Goal: Task Accomplishment & Management: Use online tool/utility

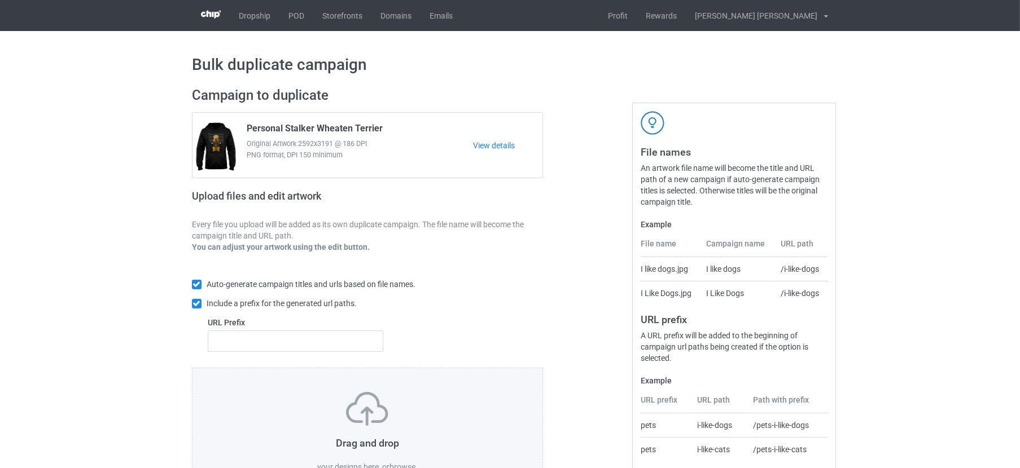
click at [405, 466] on label "browse" at bounding box center [402, 467] width 26 height 9
click at [0, 0] on input "browse" at bounding box center [0, 0] width 0 height 0
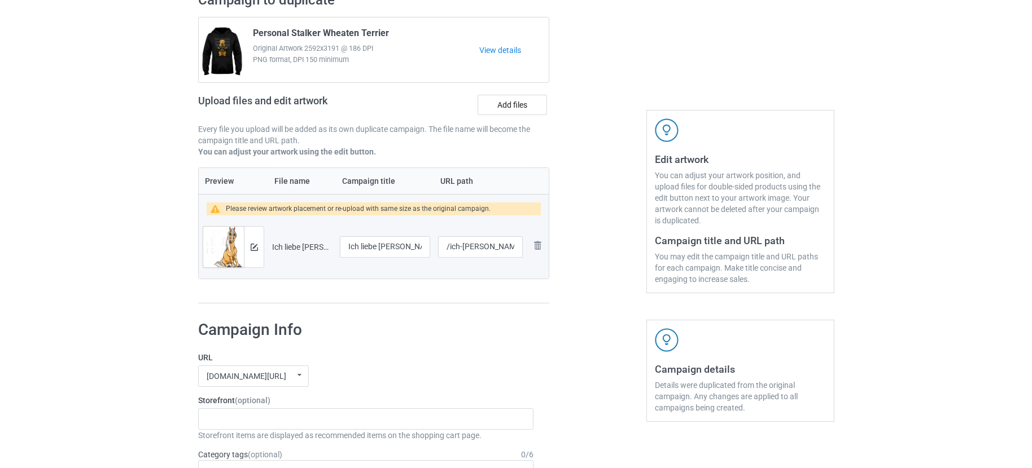
scroll to position [71, 0]
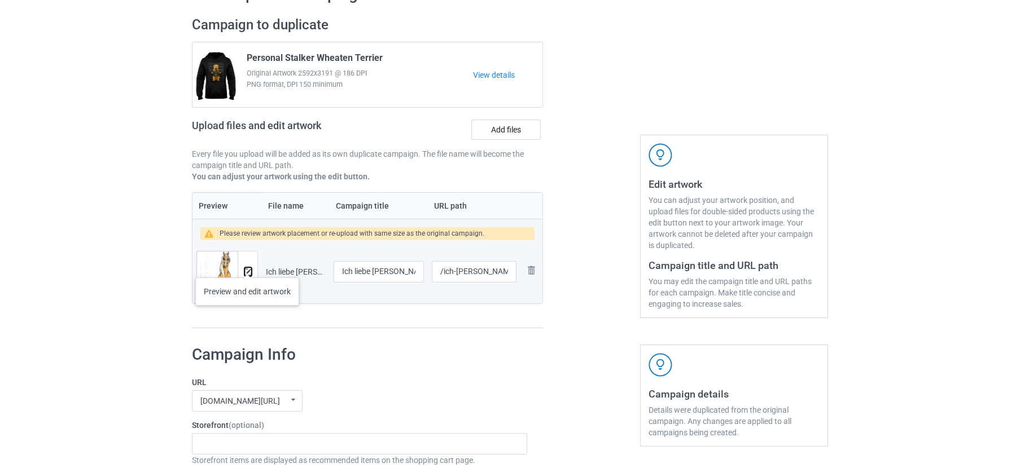
click at [247, 269] on img at bounding box center [247, 272] width 7 height 7
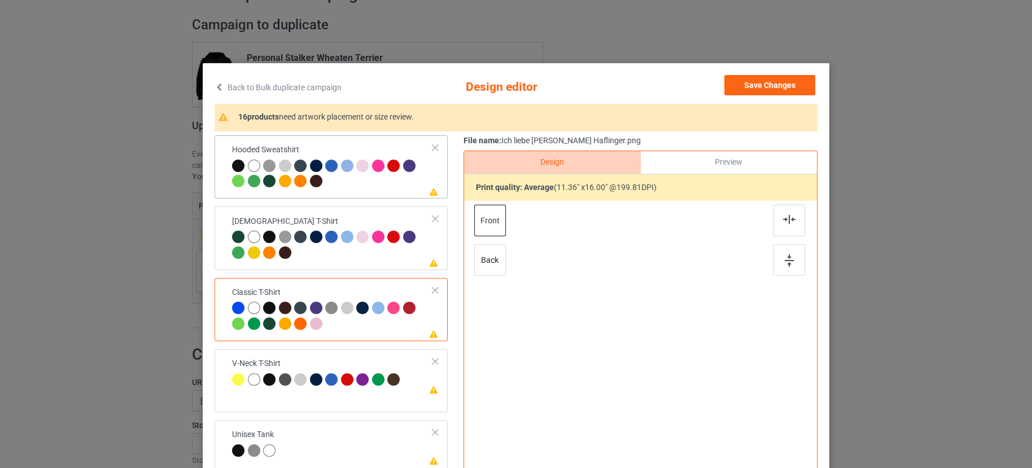
click at [361, 179] on div at bounding box center [332, 175] width 201 height 31
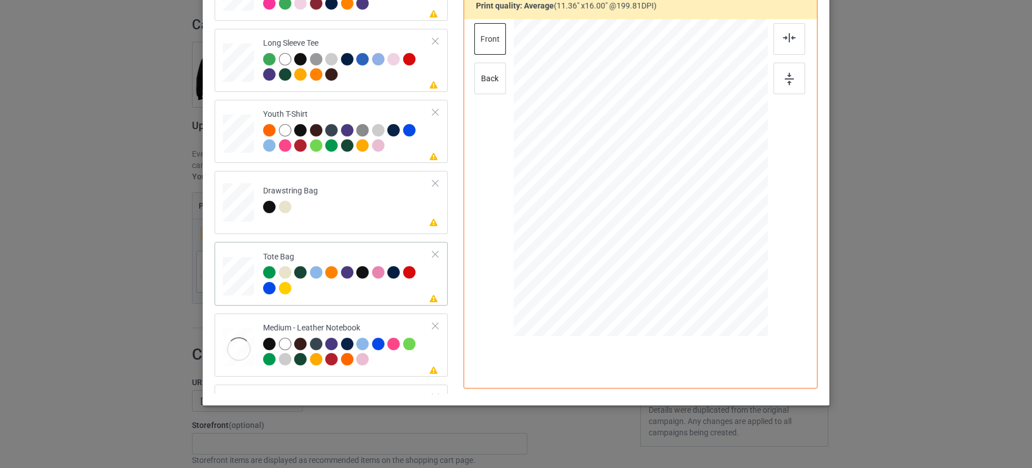
scroll to position [423, 0]
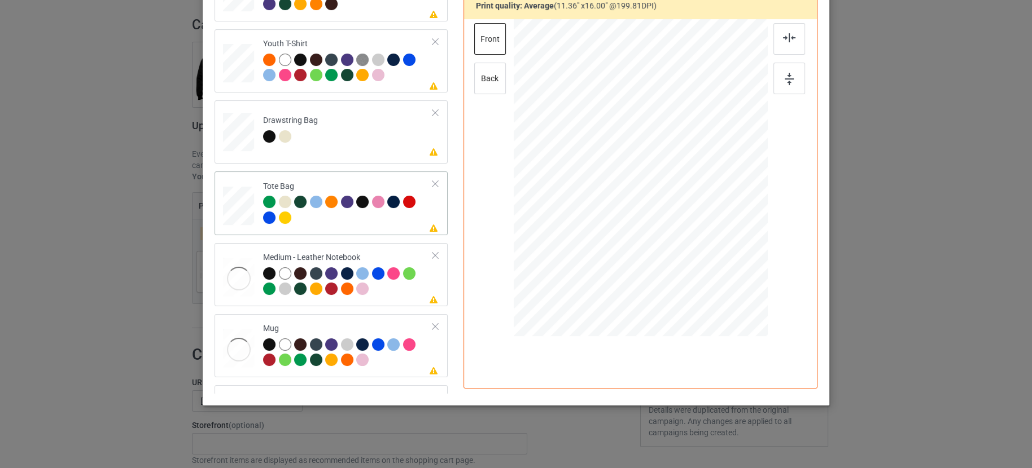
click at [370, 220] on div at bounding box center [348, 211] width 170 height 31
click at [386, 294] on div at bounding box center [348, 283] width 170 height 31
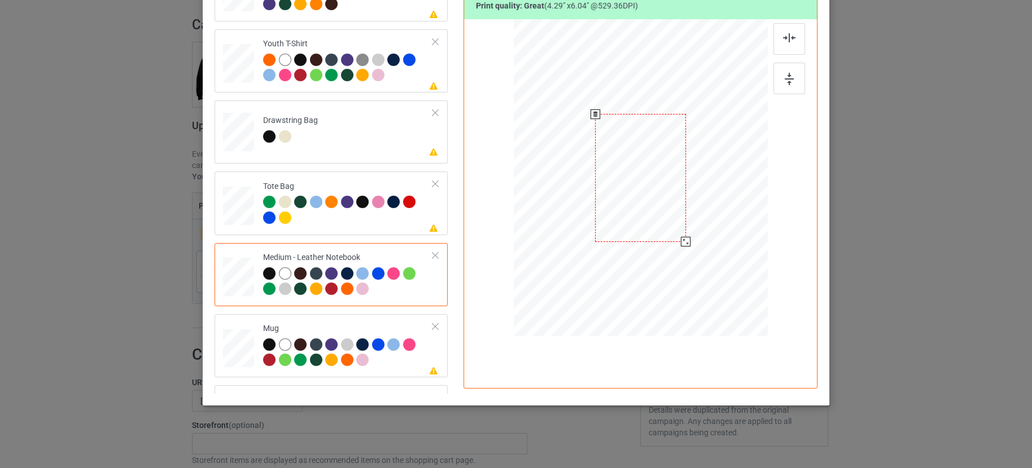
drag, startPoint x: 706, startPoint y: 279, endPoint x: 683, endPoint y: 237, distance: 48.2
click at [683, 237] on div at bounding box center [686, 242] width 10 height 10
drag, startPoint x: 664, startPoint y: 202, endPoint x: 726, endPoint y: 215, distance: 63.4
click at [721, 205] on div at bounding box center [696, 181] width 91 height 128
drag, startPoint x: 737, startPoint y: 242, endPoint x: 750, endPoint y: 251, distance: 16.1
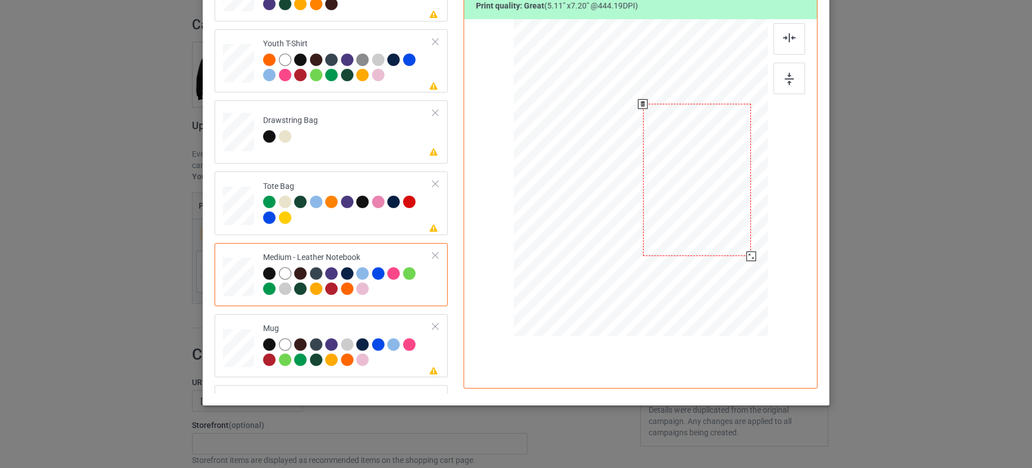
click at [750, 252] on div at bounding box center [751, 257] width 10 height 10
click at [685, 198] on div at bounding box center [697, 179] width 109 height 154
click at [391, 362] on div at bounding box center [348, 354] width 170 height 31
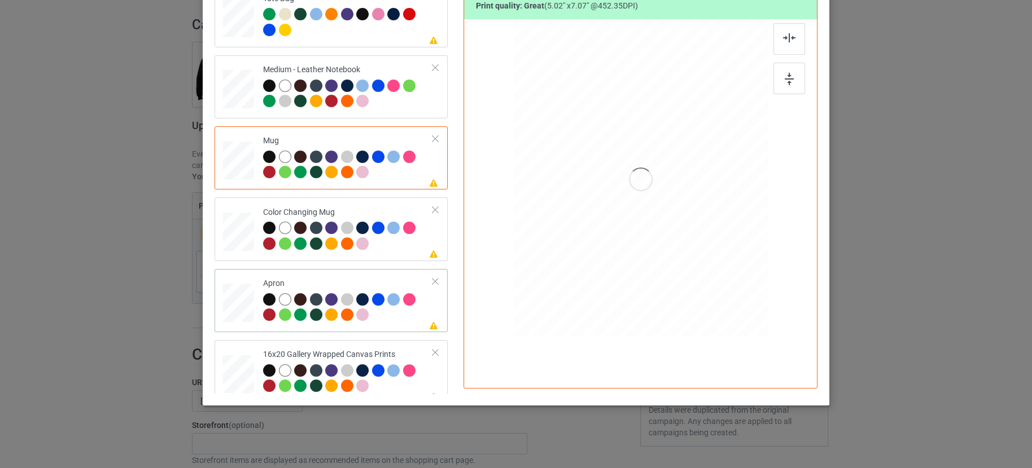
scroll to position [635, 0]
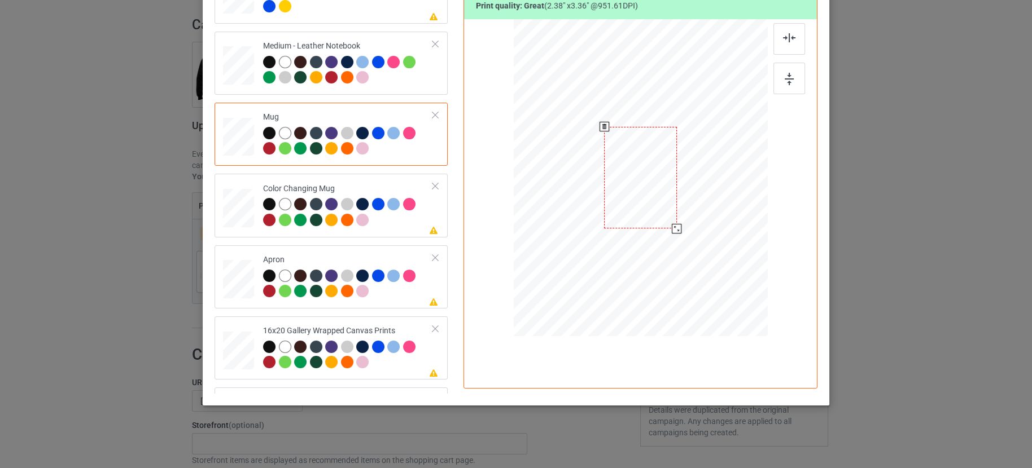
drag, startPoint x: 710, startPoint y: 279, endPoint x: 673, endPoint y: 224, distance: 66.4
click at [673, 224] on div at bounding box center [677, 229] width 10 height 10
drag, startPoint x: 625, startPoint y: 171, endPoint x: 556, endPoint y: 174, distance: 68.9
click at [556, 174] on div at bounding box center [572, 182] width 72 height 102
click at [599, 225] on div at bounding box center [604, 227] width 10 height 10
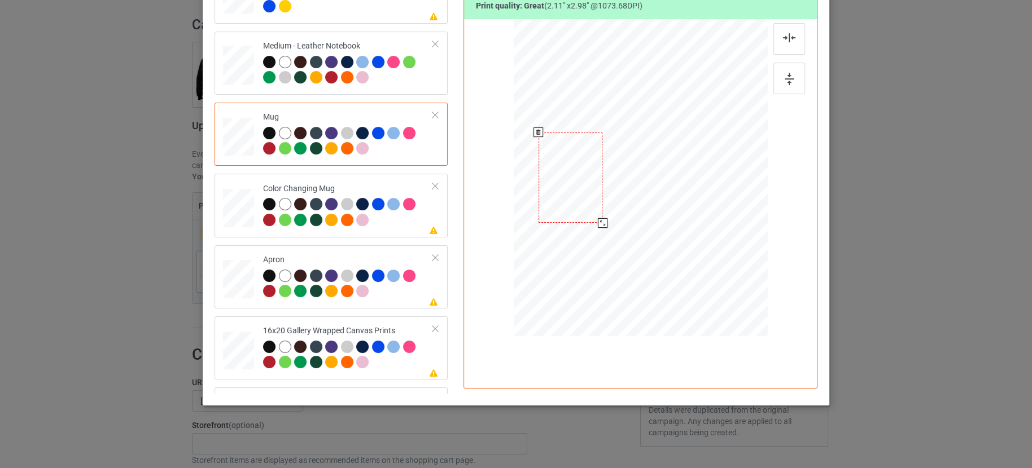
click at [562, 187] on div at bounding box center [570, 178] width 64 height 90
click at [599, 220] on div at bounding box center [604, 225] width 10 height 10
click at [598, 223] on div at bounding box center [603, 223] width 10 height 10
click at [388, 222] on div at bounding box center [348, 213] width 170 height 31
click at [410, 285] on div at bounding box center [348, 285] width 170 height 31
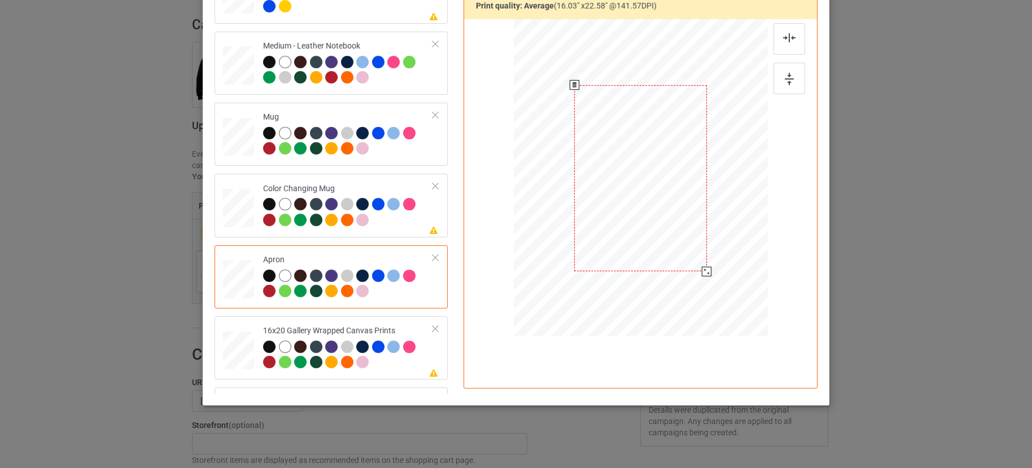
drag, startPoint x: 709, startPoint y: 284, endPoint x: 698, endPoint y: 272, distance: 16.8
click at [702, 272] on div at bounding box center [707, 272] width 10 height 10
drag, startPoint x: 651, startPoint y: 188, endPoint x: 649, endPoint y: 214, distance: 26.6
click at [649, 214] on div at bounding box center [638, 205] width 133 height 186
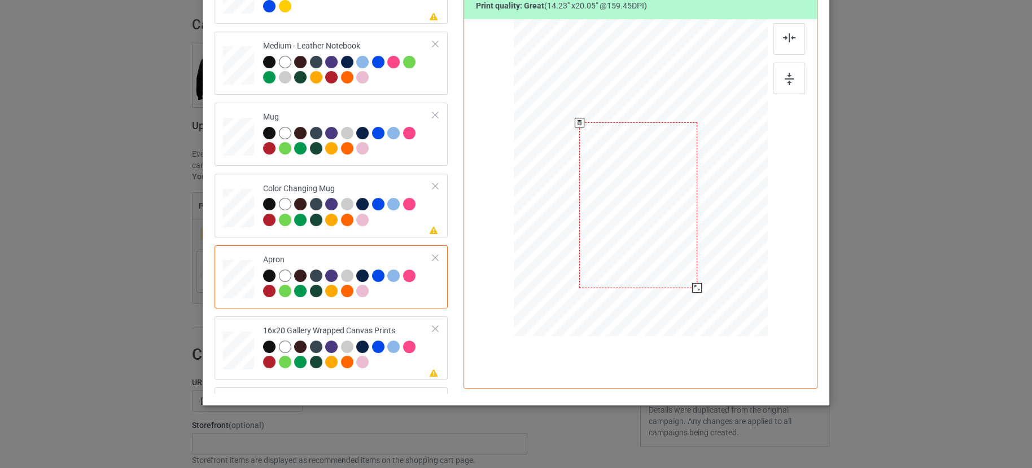
drag, startPoint x: 701, startPoint y: 295, endPoint x: 694, endPoint y: 284, distance: 13.0
click at [694, 284] on div at bounding box center [697, 288] width 10 height 10
drag, startPoint x: 636, startPoint y: 202, endPoint x: 635, endPoint y: 211, distance: 8.5
click at [635, 211] on div at bounding box center [638, 212] width 117 height 165
click at [397, 362] on div at bounding box center [348, 356] width 170 height 31
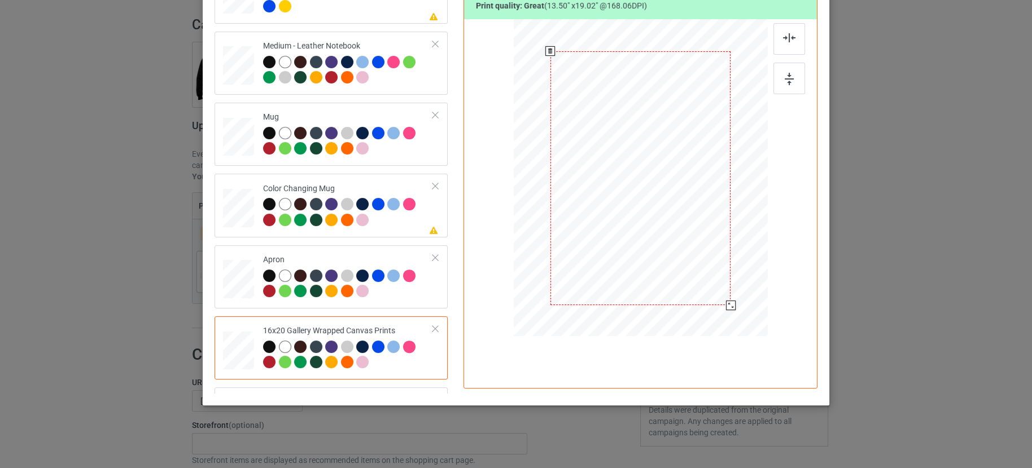
drag, startPoint x: 712, startPoint y: 286, endPoint x: 725, endPoint y: 307, distance: 24.6
click at [726, 307] on div at bounding box center [731, 306] width 10 height 10
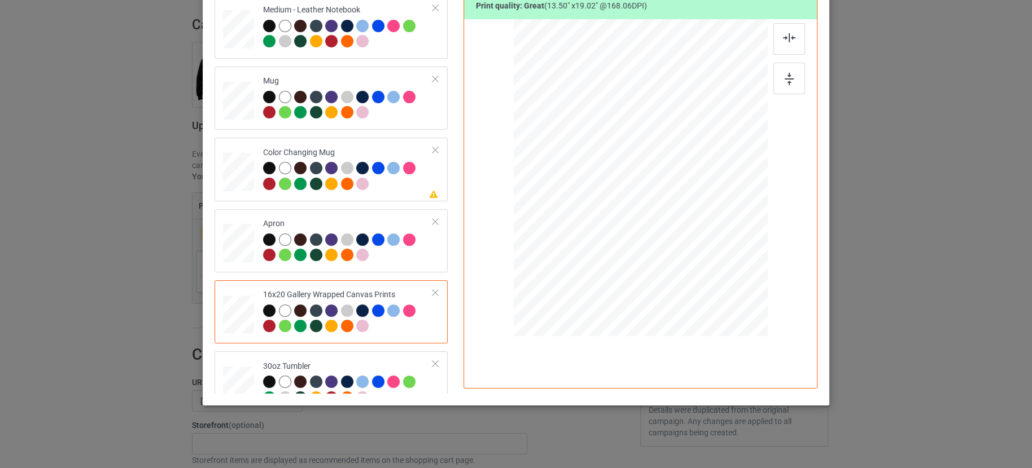
scroll to position [689, 0]
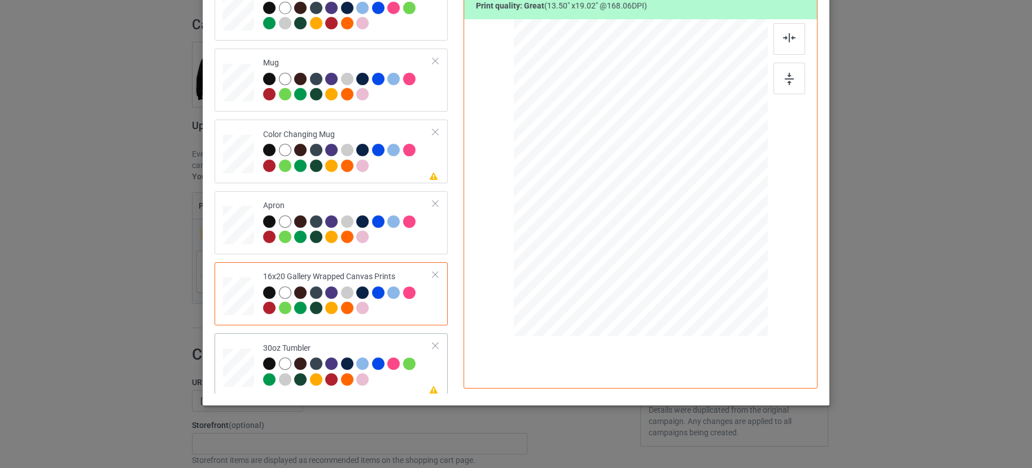
click at [387, 381] on div at bounding box center [348, 373] width 170 height 31
drag, startPoint x: 706, startPoint y: 278, endPoint x: 678, endPoint y: 237, distance: 50.1
click at [680, 237] on div at bounding box center [685, 240] width 10 height 10
drag, startPoint x: 571, startPoint y: 186, endPoint x: 579, endPoint y: 186, distance: 7.9
click at [579, 186] on div at bounding box center [575, 179] width 87 height 123
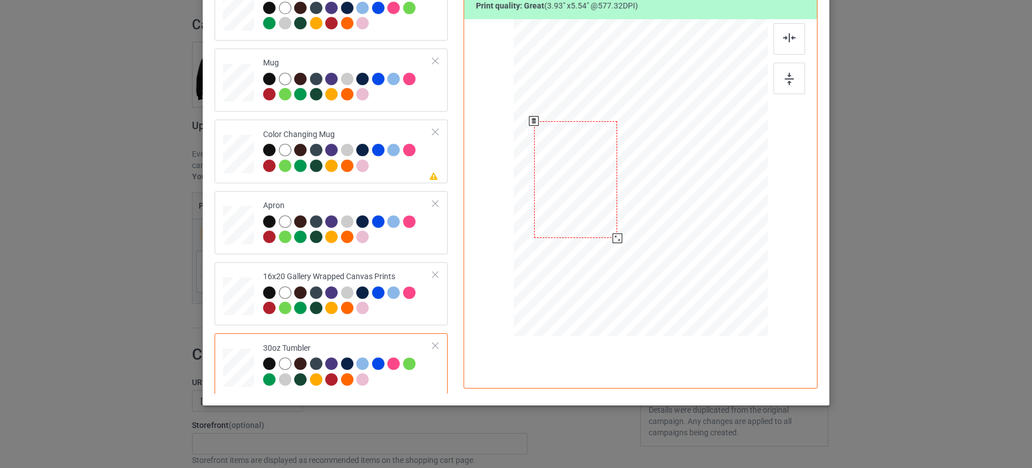
click at [612, 237] on div at bounding box center [617, 239] width 10 height 10
drag, startPoint x: 593, startPoint y: 203, endPoint x: 601, endPoint y: 202, distance: 7.4
click at [601, 202] on div at bounding box center [582, 178] width 83 height 117
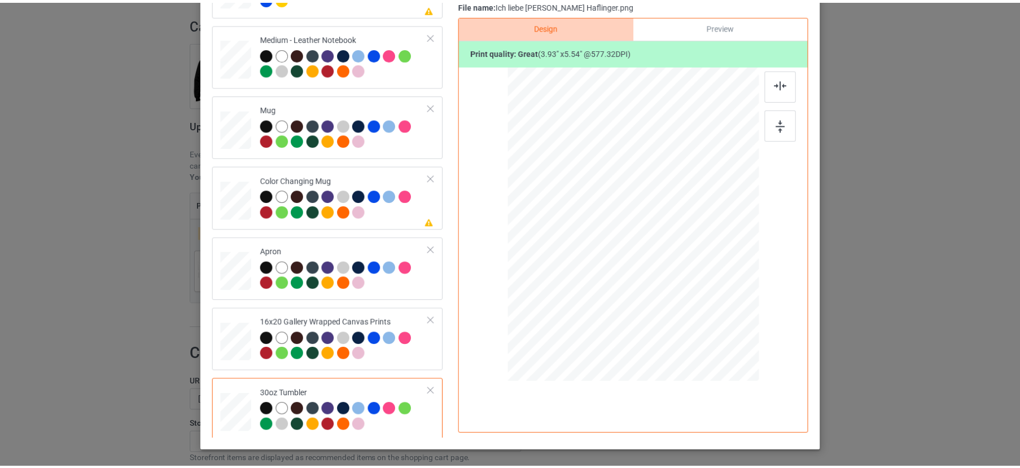
scroll to position [0, 0]
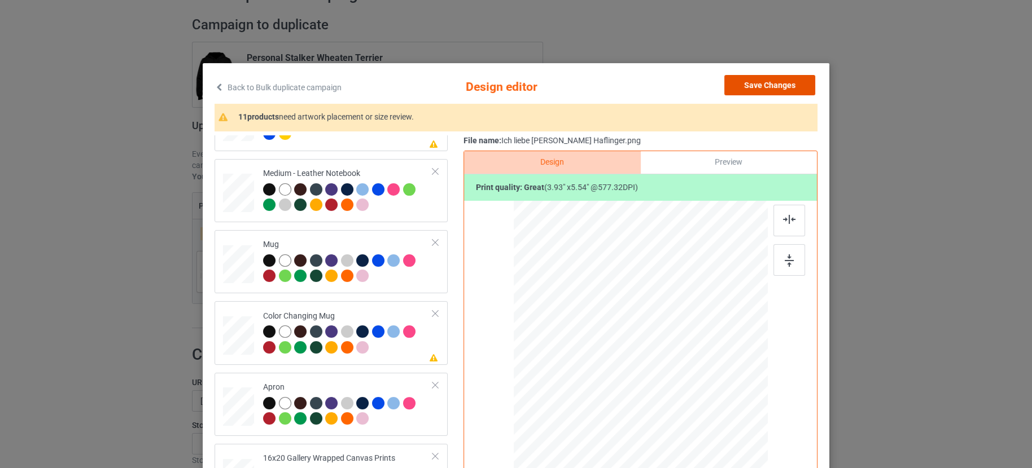
click at [757, 86] on button "Save Changes" at bounding box center [769, 85] width 91 height 20
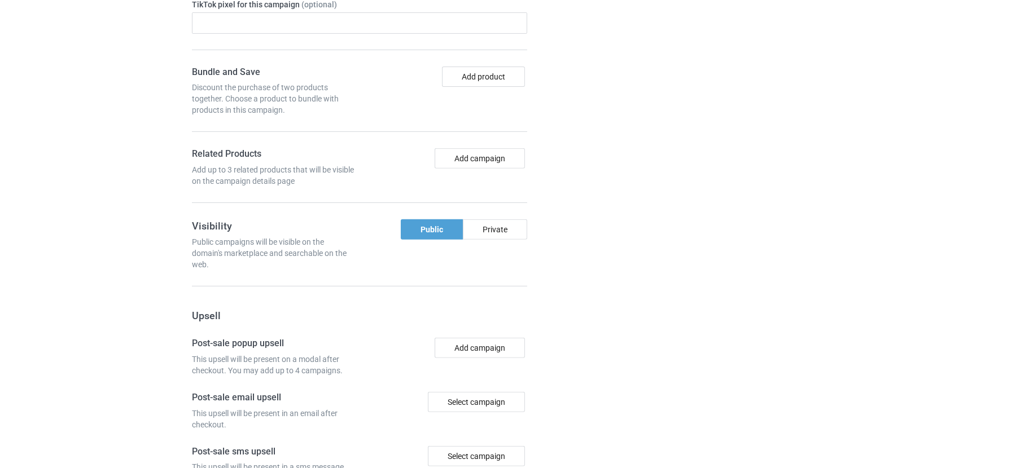
scroll to position [971, 0]
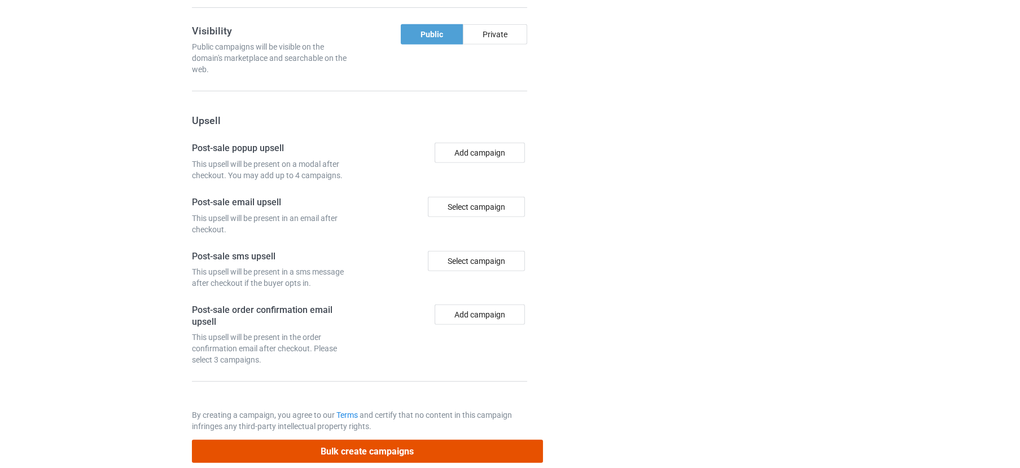
click at [415, 440] on button "Bulk create campaigns" at bounding box center [367, 451] width 351 height 23
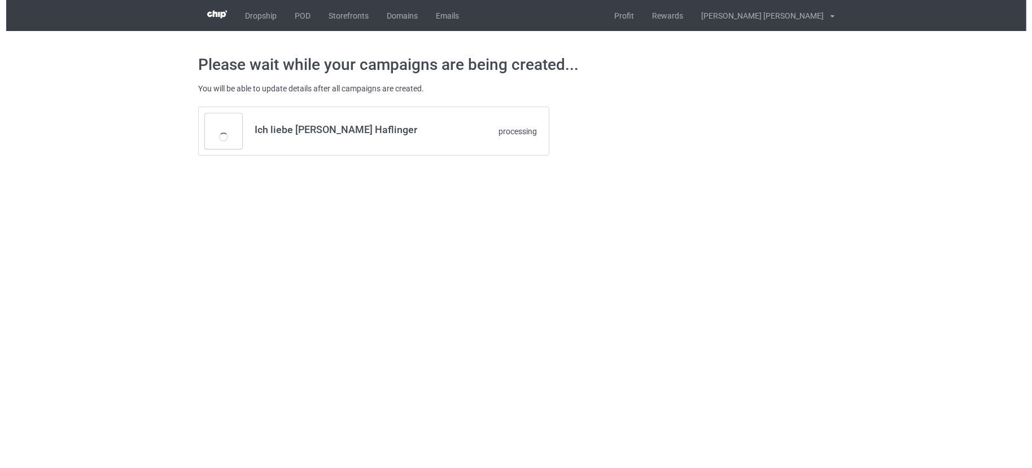
scroll to position [0, 0]
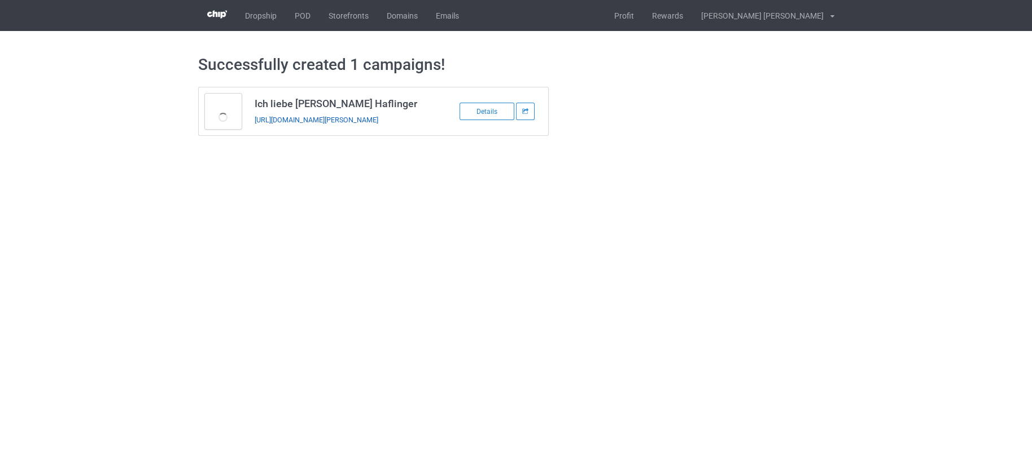
click at [299, 118] on link "https://www.teechip.com/ich-liebe-meinen-haflinger" at bounding box center [316, 120] width 124 height 8
click at [300, 17] on link "POD" at bounding box center [303, 15] width 34 height 31
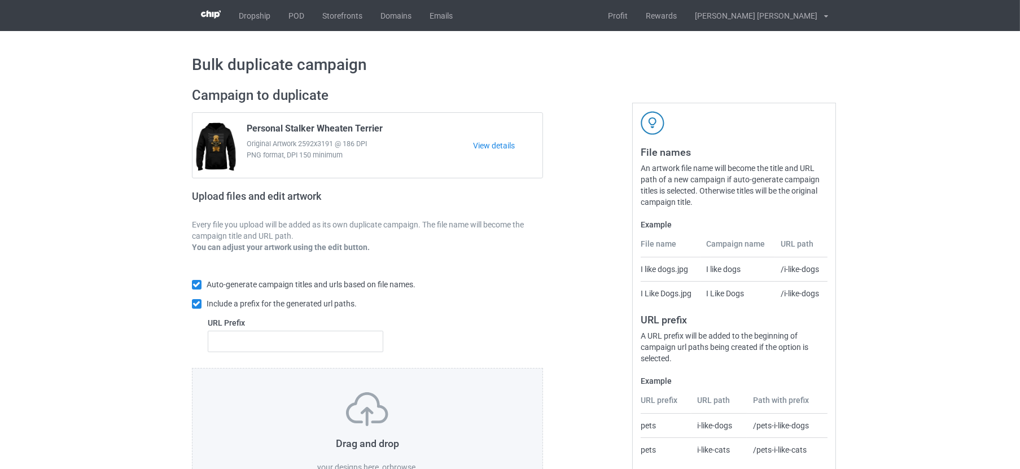
click at [405, 465] on label "browse" at bounding box center [402, 467] width 26 height 9
click at [0, 0] on input "browse" at bounding box center [0, 0] width 0 height 0
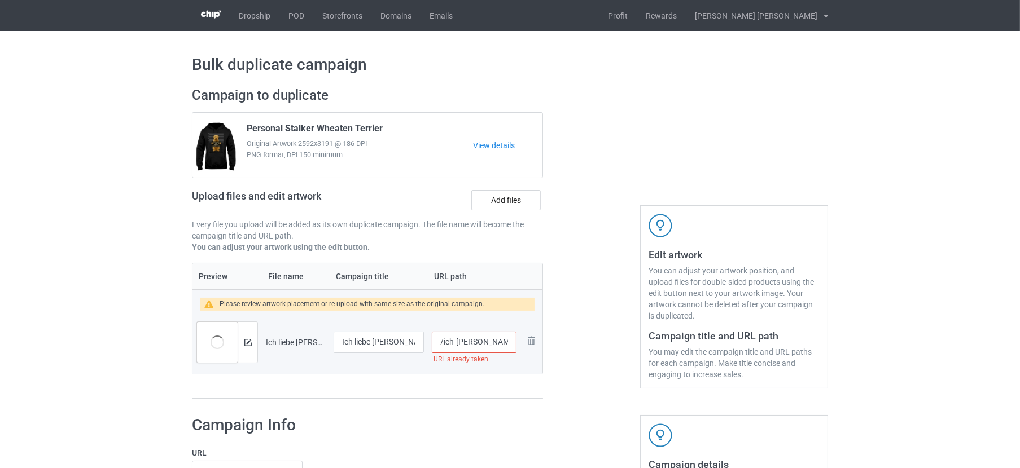
click at [484, 334] on input "/ich-[PERSON_NAME]-haflinger" at bounding box center [474, 342] width 85 height 21
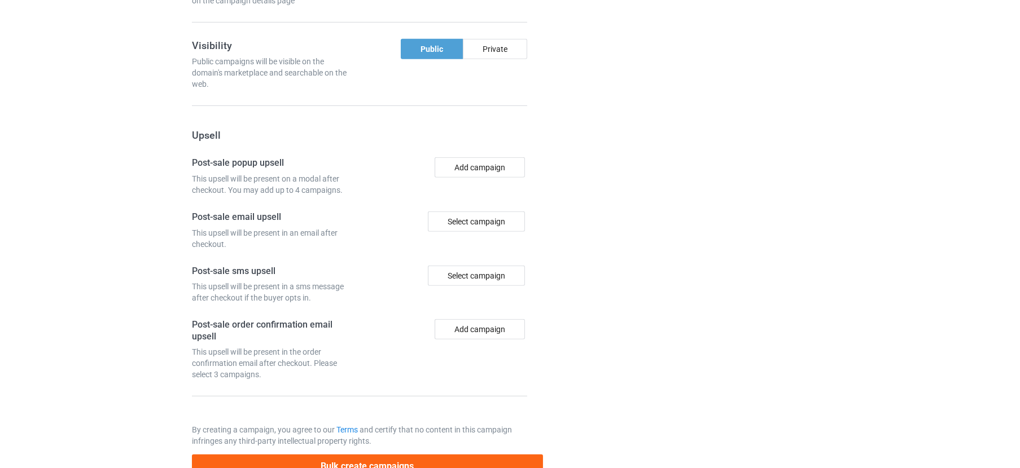
scroll to position [971, 0]
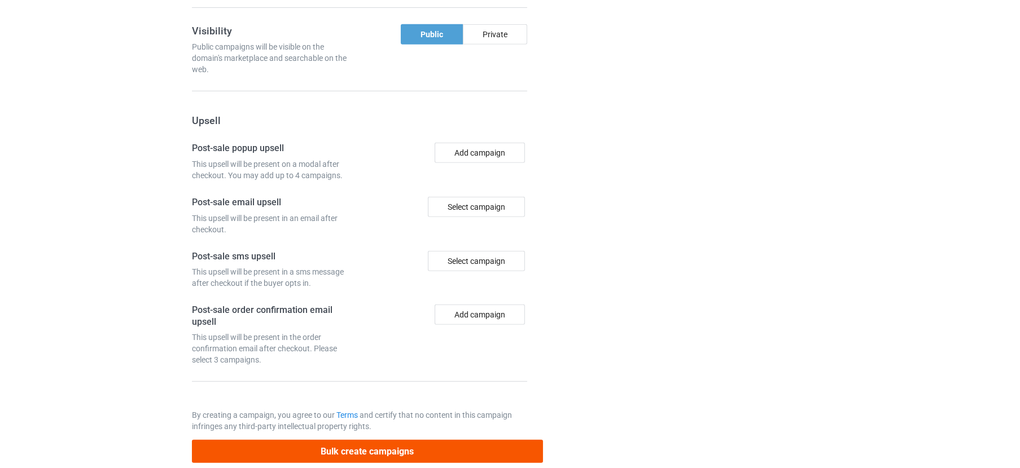
type input "/ich-[PERSON_NAME]-haflinger-1"
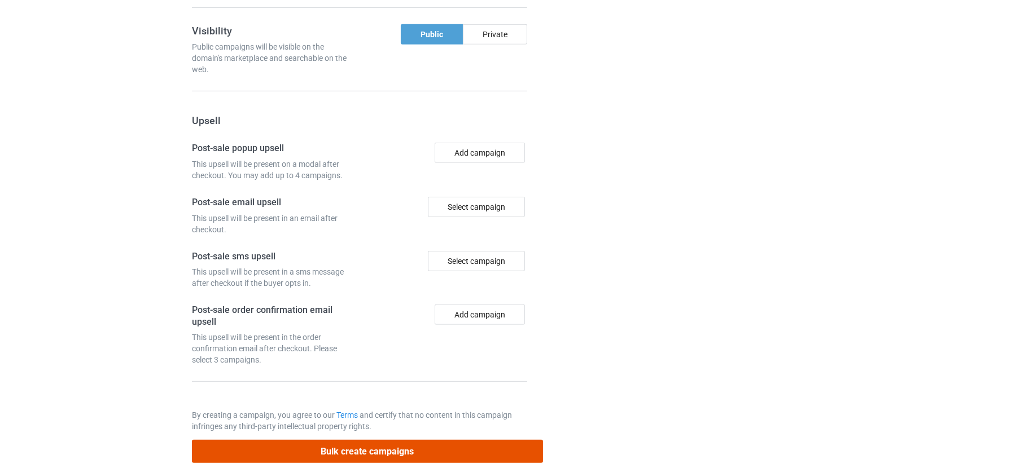
click at [376, 440] on button "Bulk create campaigns" at bounding box center [367, 451] width 351 height 23
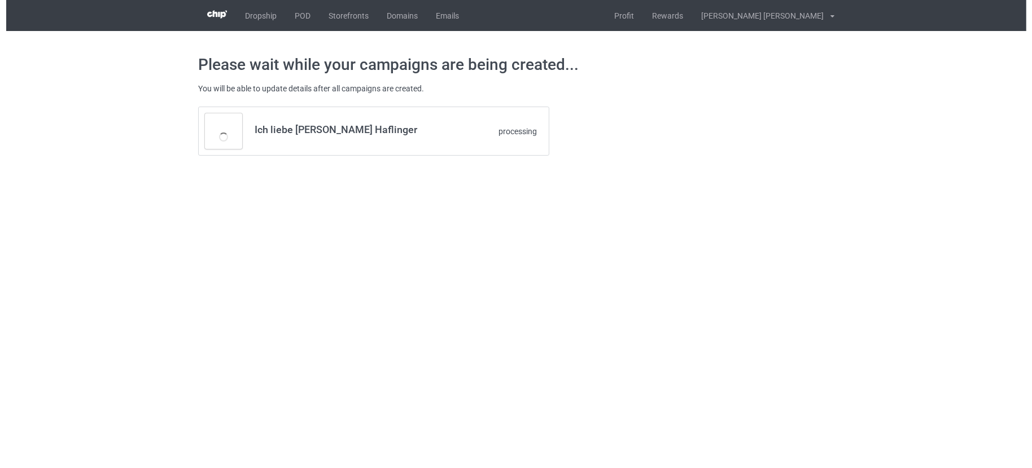
scroll to position [0, 0]
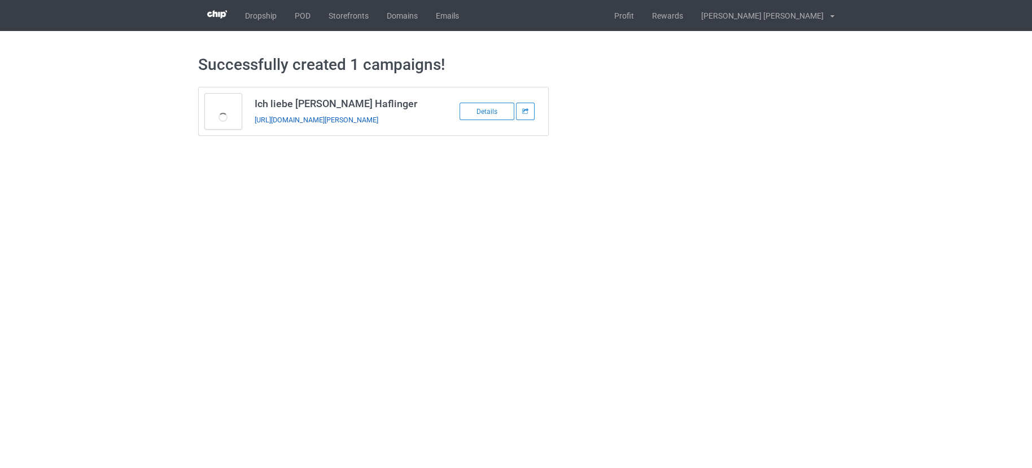
click at [378, 119] on link "[URL][DOMAIN_NAME][PERSON_NAME]" at bounding box center [316, 120] width 124 height 8
click at [358, 119] on link "[URL][DOMAIN_NAME][PERSON_NAME]" at bounding box center [316, 120] width 124 height 8
click at [311, 15] on link "POD" at bounding box center [303, 15] width 34 height 31
